Goal: Complete application form

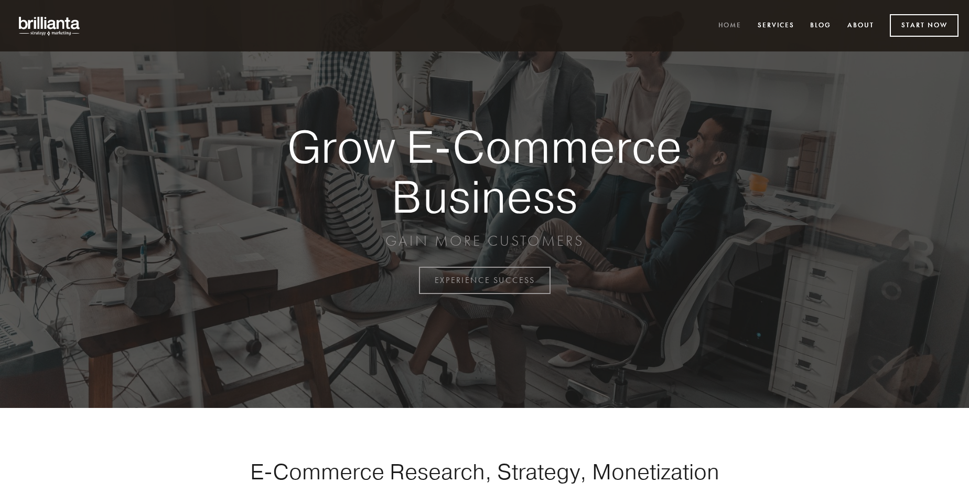
scroll to position [2750, 0]
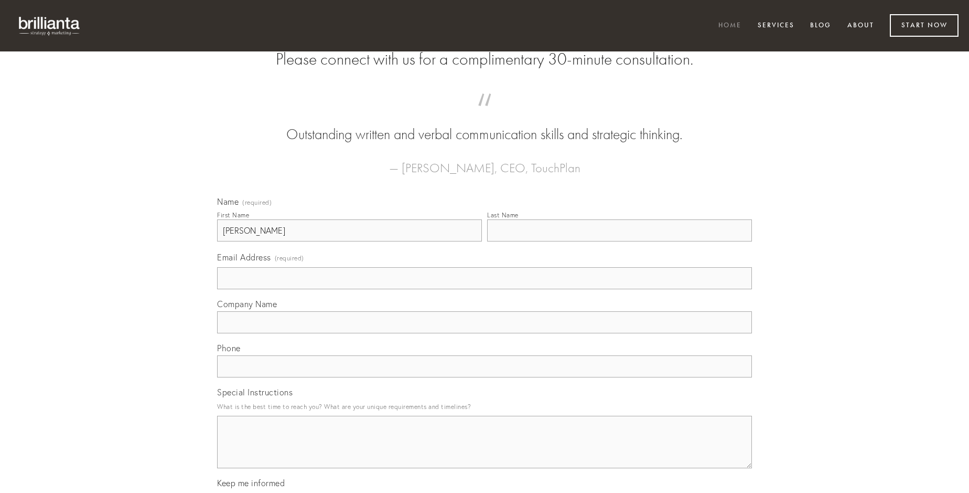
type input "[PERSON_NAME]"
click at [619, 241] on input "Last Name" at bounding box center [619, 230] width 265 height 22
type input "[PERSON_NAME]"
click at [485, 289] on input "Email Address (required)" at bounding box center [484, 278] width 535 height 22
type input "[PERSON_NAME][EMAIL_ADDRESS][PERSON_NAME][DOMAIN_NAME]"
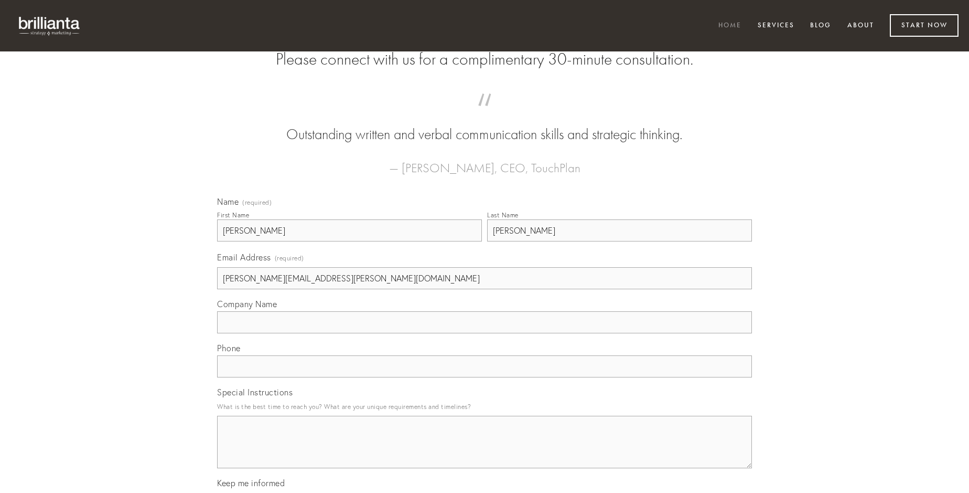
click at [485, 333] on input "Company Name" at bounding box center [484, 322] width 535 height 22
type input "cervus"
click at [485, 377] on input "text" at bounding box center [484, 366] width 535 height 22
click at [485, 451] on textarea "Special Instructions" at bounding box center [484, 441] width 535 height 52
type textarea "aufero"
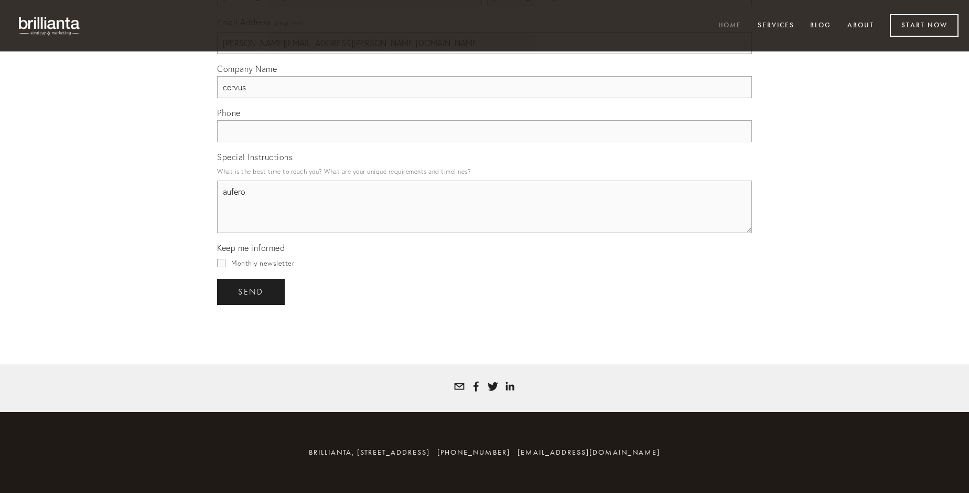
click at [252, 291] on span "send" at bounding box center [251, 291] width 26 height 9
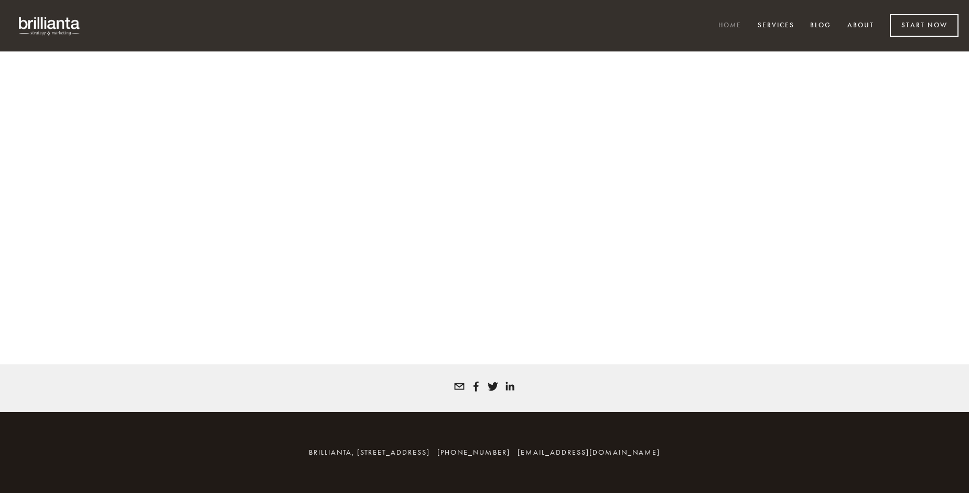
scroll to position [2736, 0]
